Goal: Task Accomplishment & Management: Manage account settings

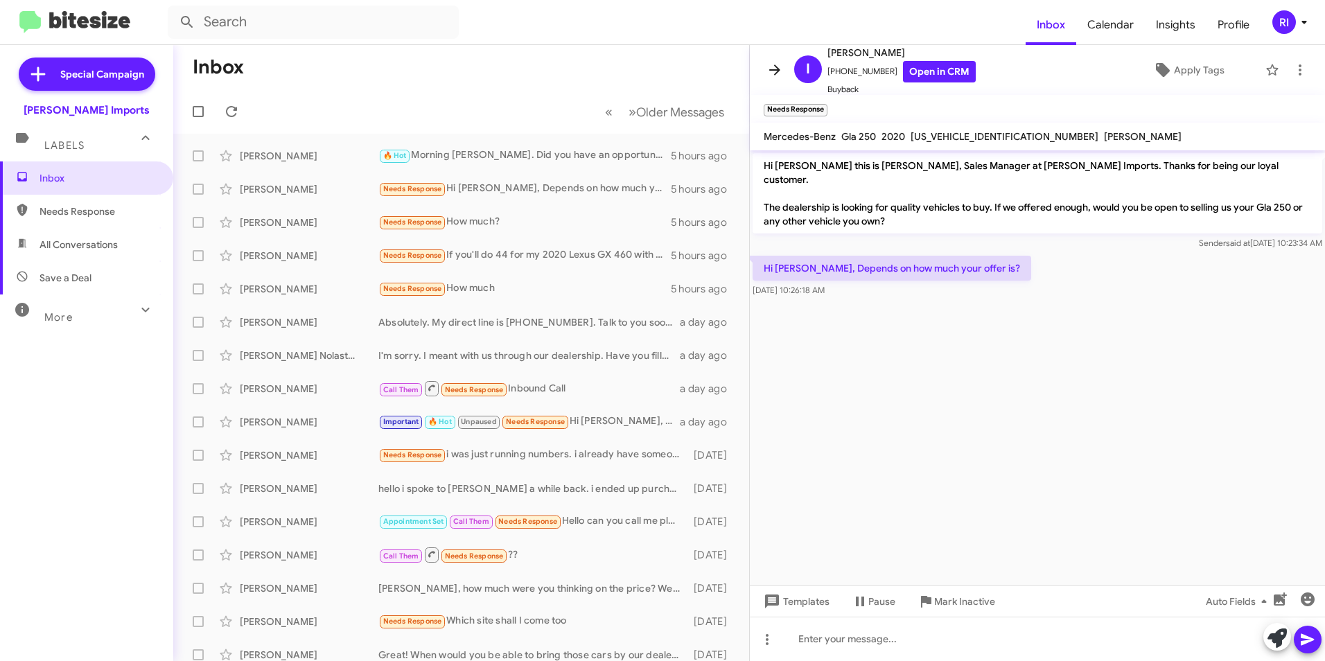
click at [774, 63] on icon at bounding box center [774, 70] width 17 height 17
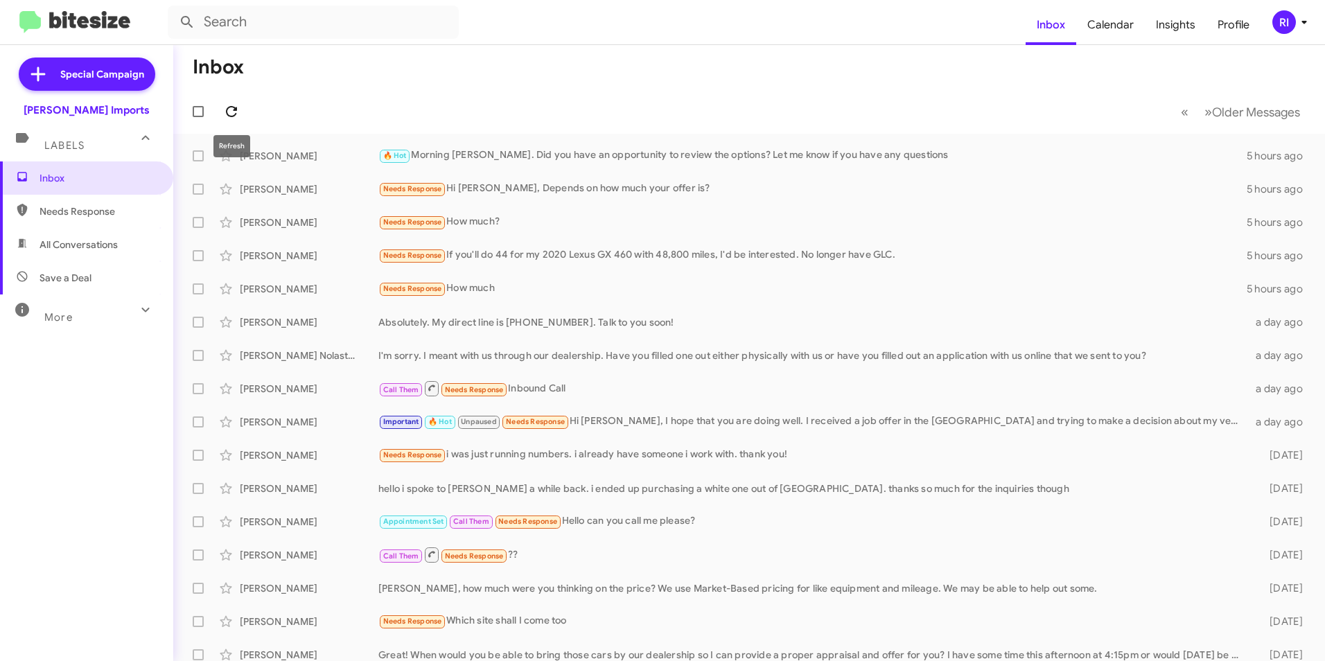
click at [233, 103] on button at bounding box center [232, 112] width 28 height 28
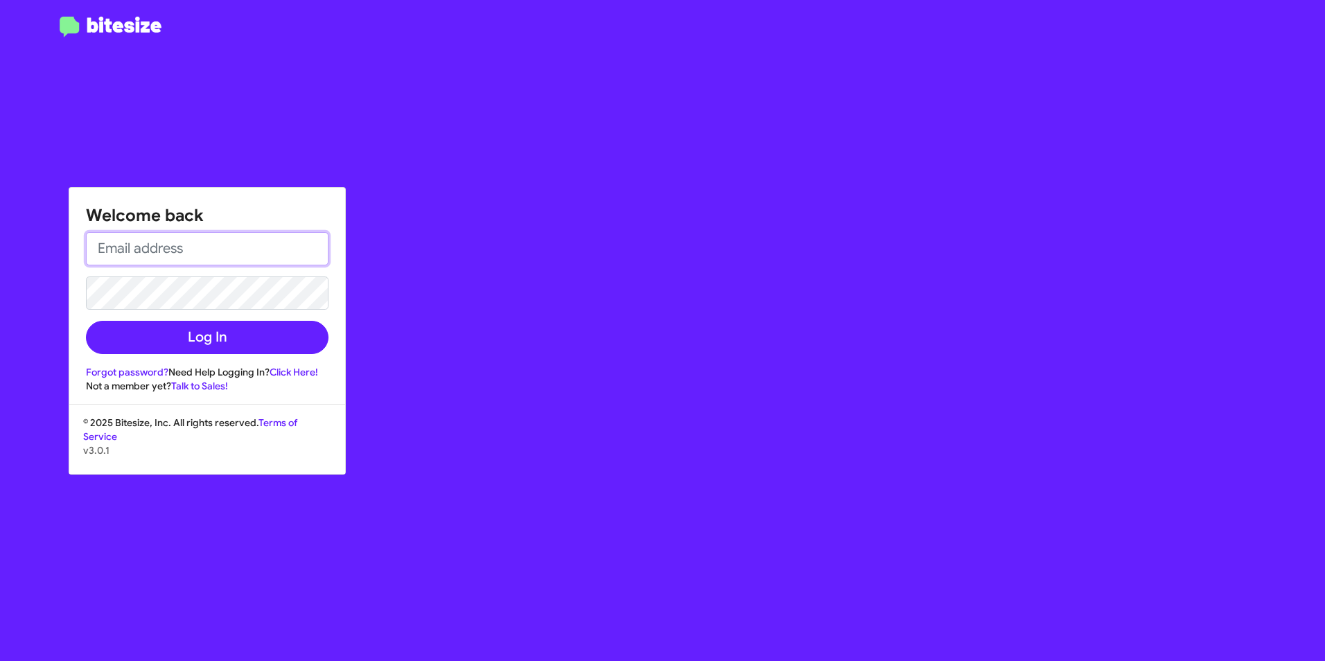
type input "[EMAIL_ADDRESS][DOMAIN_NAME]"
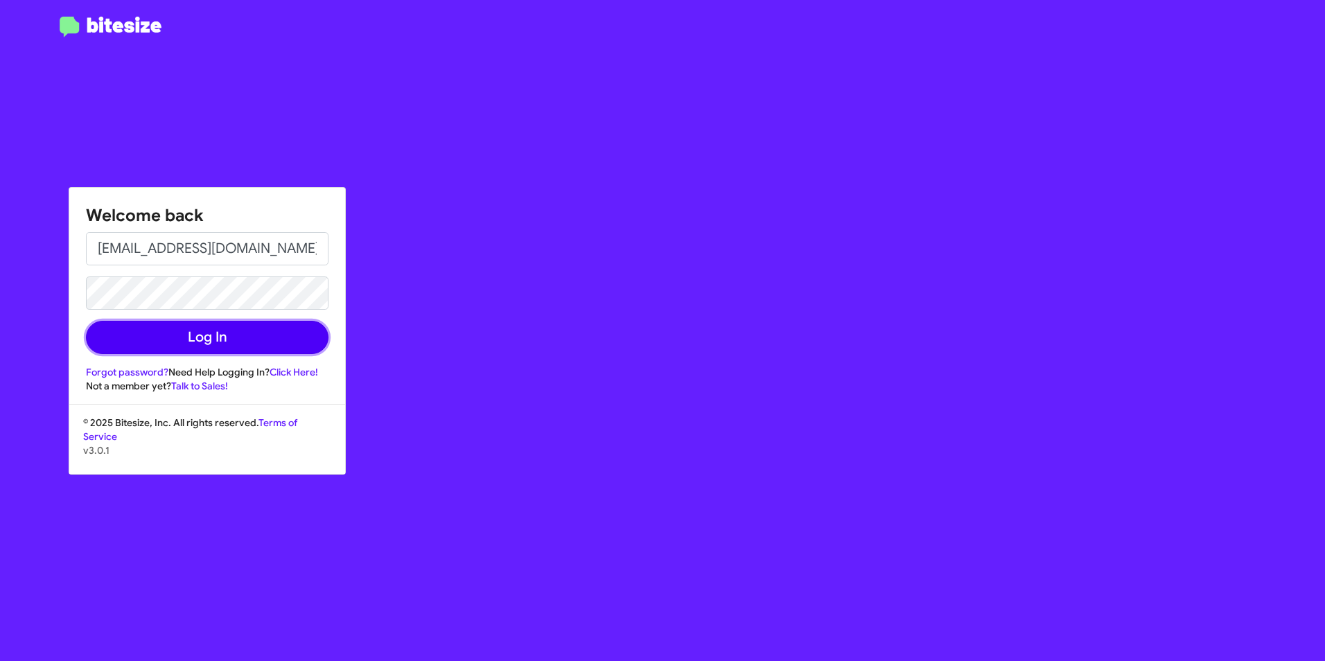
click at [220, 347] on button "Log In" at bounding box center [207, 337] width 243 height 33
